Goal: Information Seeking & Learning: Learn about a topic

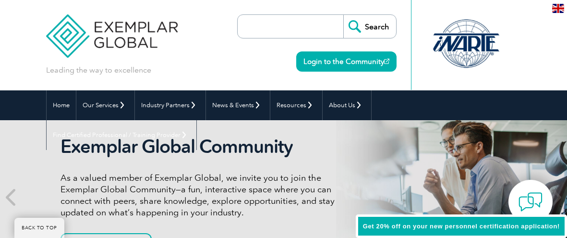
scroll to position [766, 0]
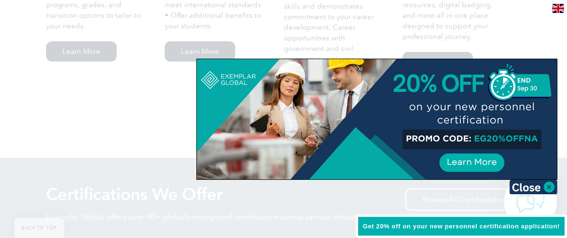
click at [520, 191] on img at bounding box center [534, 187] width 48 height 14
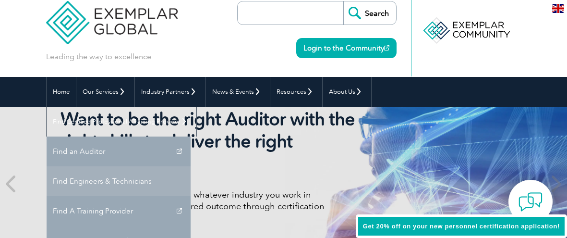
scroll to position [14, 0]
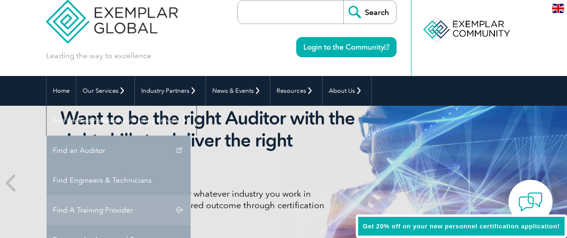
click at [191, 195] on link "Find A Training Provider" at bounding box center [119, 210] width 144 height 30
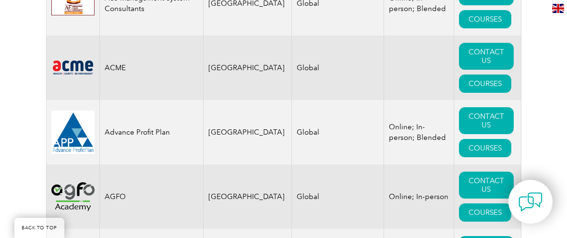
scroll to position [899, 0]
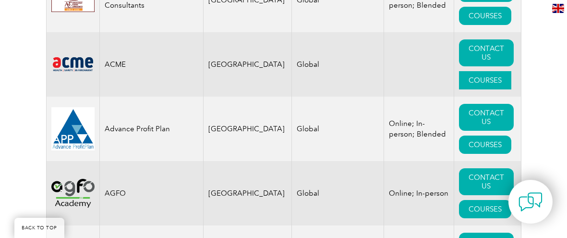
click at [493, 73] on link "COURSES" at bounding box center [485, 80] width 52 height 18
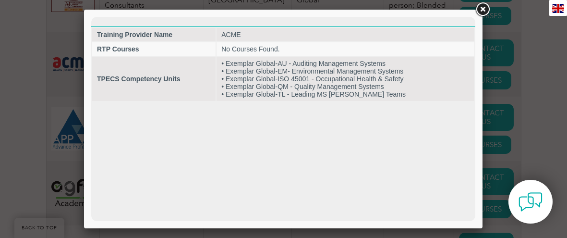
scroll to position [0, 0]
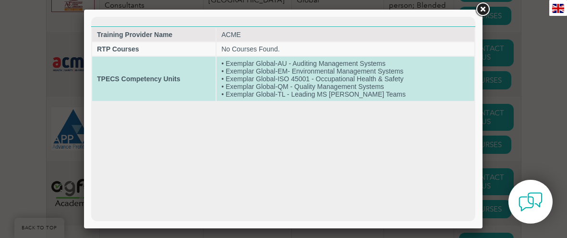
click at [299, 91] on td "• Exemplar Global-AU - Auditing Management Systems • Exemplar Global-EM- Enviro…" at bounding box center [346, 79] width 258 height 44
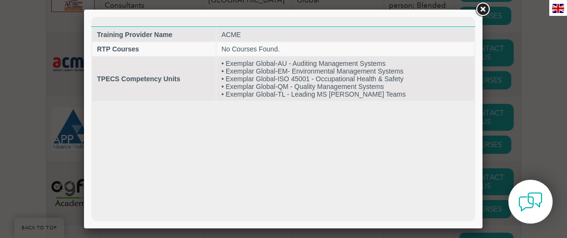
click at [486, 9] on link at bounding box center [482, 9] width 17 height 17
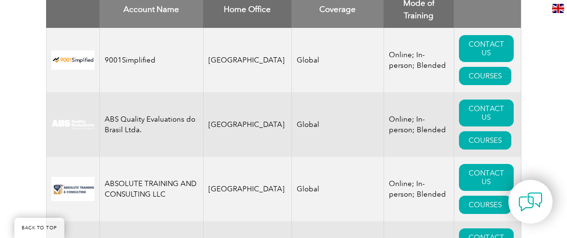
scroll to position [349, 0]
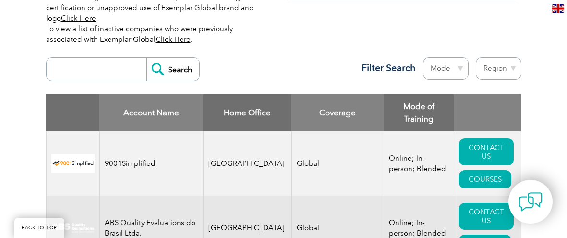
click at [252, 94] on th "Home Office" at bounding box center [247, 112] width 88 height 37
click at [94, 61] on input "search" at bounding box center [98, 69] width 95 height 23
type input "[GEOGRAPHIC_DATA]"
click at [146, 58] on input "Search" at bounding box center [172, 69] width 53 height 23
